Goal: Ask a question

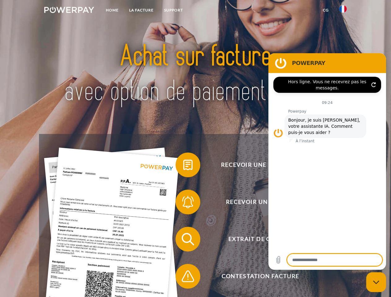
click at [69, 11] on img at bounding box center [69, 10] width 50 height 6
click at [343, 11] on img at bounding box center [342, 8] width 7 height 7
click at [326, 10] on link "CG" at bounding box center [325, 10] width 16 height 11
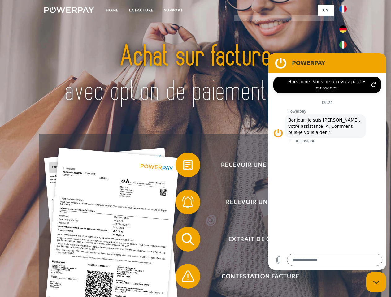
click at [183, 166] on span at bounding box center [178, 164] width 31 height 31
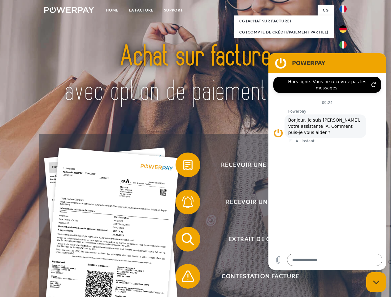
click at [183, 203] on span at bounding box center [178, 202] width 31 height 31
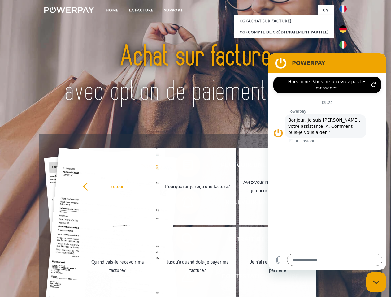
click at [183, 240] on link "Jusqu'à quand dois-je payer ma facture?" at bounding box center [197, 265] width 77 height 77
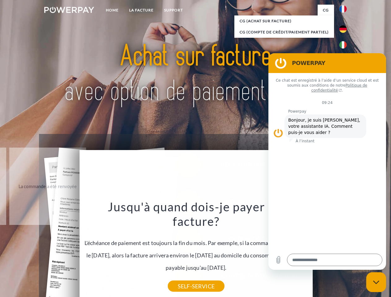
click at [376, 282] on icon "Fermer la fenêtre de messagerie" at bounding box center [376, 282] width 6 height 4
type textarea "*"
